Goal: Check status: Check status

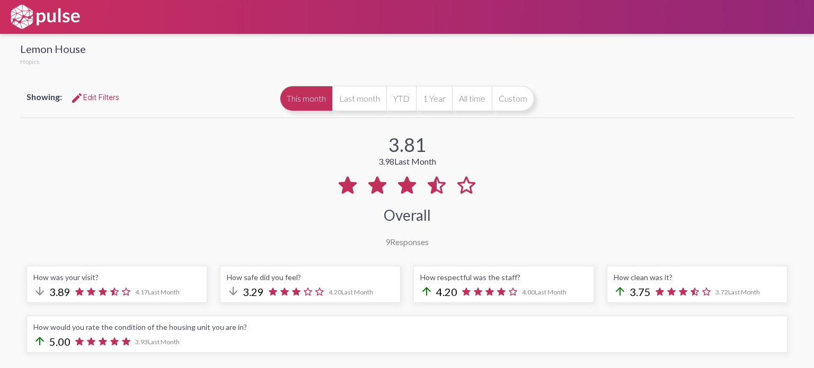
click at [171, 60] on div at bounding box center [439, 51] width 707 height 34
click at [335, 96] on button "Last month" at bounding box center [359, 98] width 54 height 25
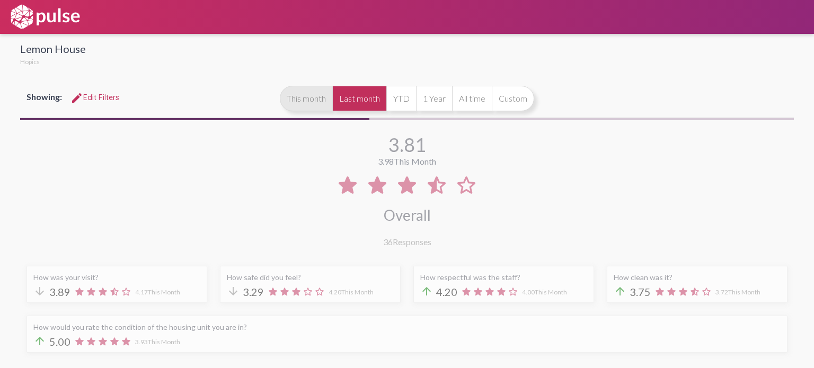
click at [309, 91] on button "This month" at bounding box center [306, 98] width 52 height 25
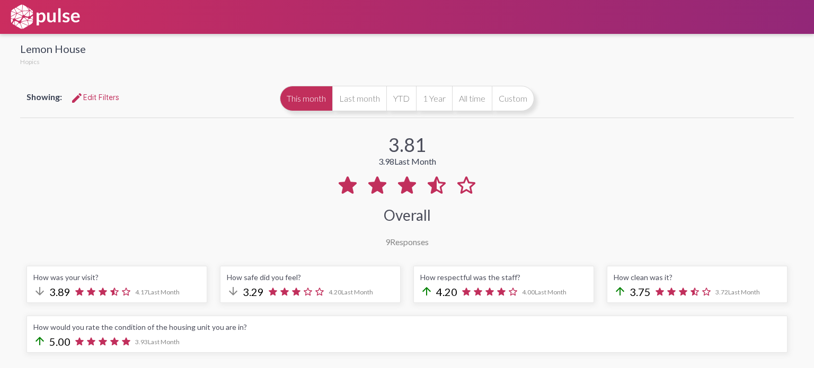
click at [572, 93] on div "Showing: edit Edit Filters This month Last month YTD 1 Year All time Custom" at bounding box center [406, 98] width 773 height 38
click at [555, 144] on div "3.81 3.98 Last Month Overall 9 Responses" at bounding box center [406, 183] width 773 height 127
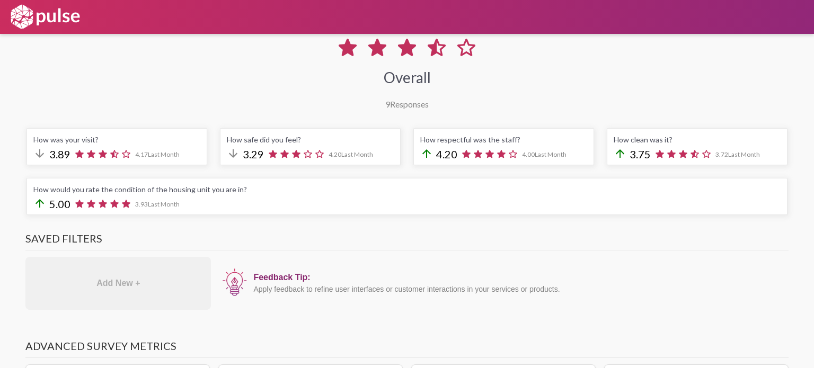
scroll to position [126, 0]
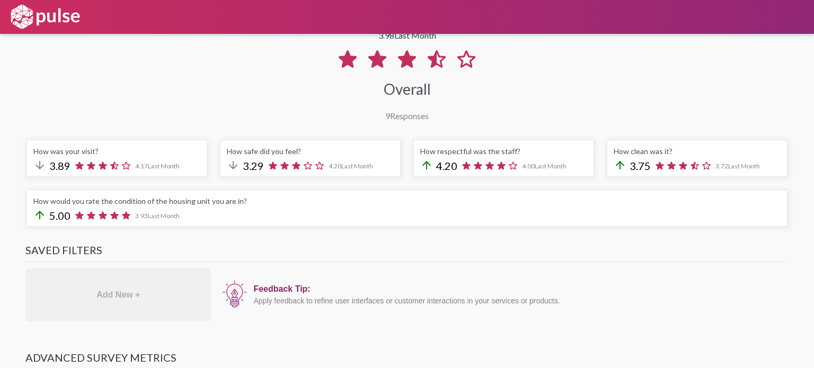
click at [482, 105] on div "3.81 3.98 Last Month Overall 9 Responses" at bounding box center [406, 57] width 773 height 127
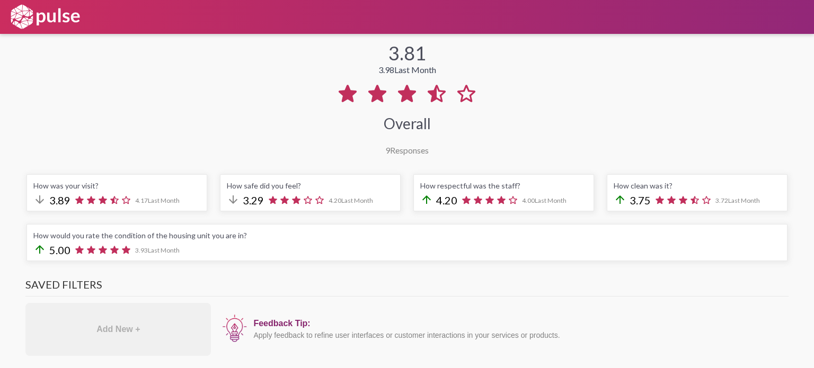
scroll to position [73, 0]
